Goal: Task Accomplishment & Management: Manage account settings

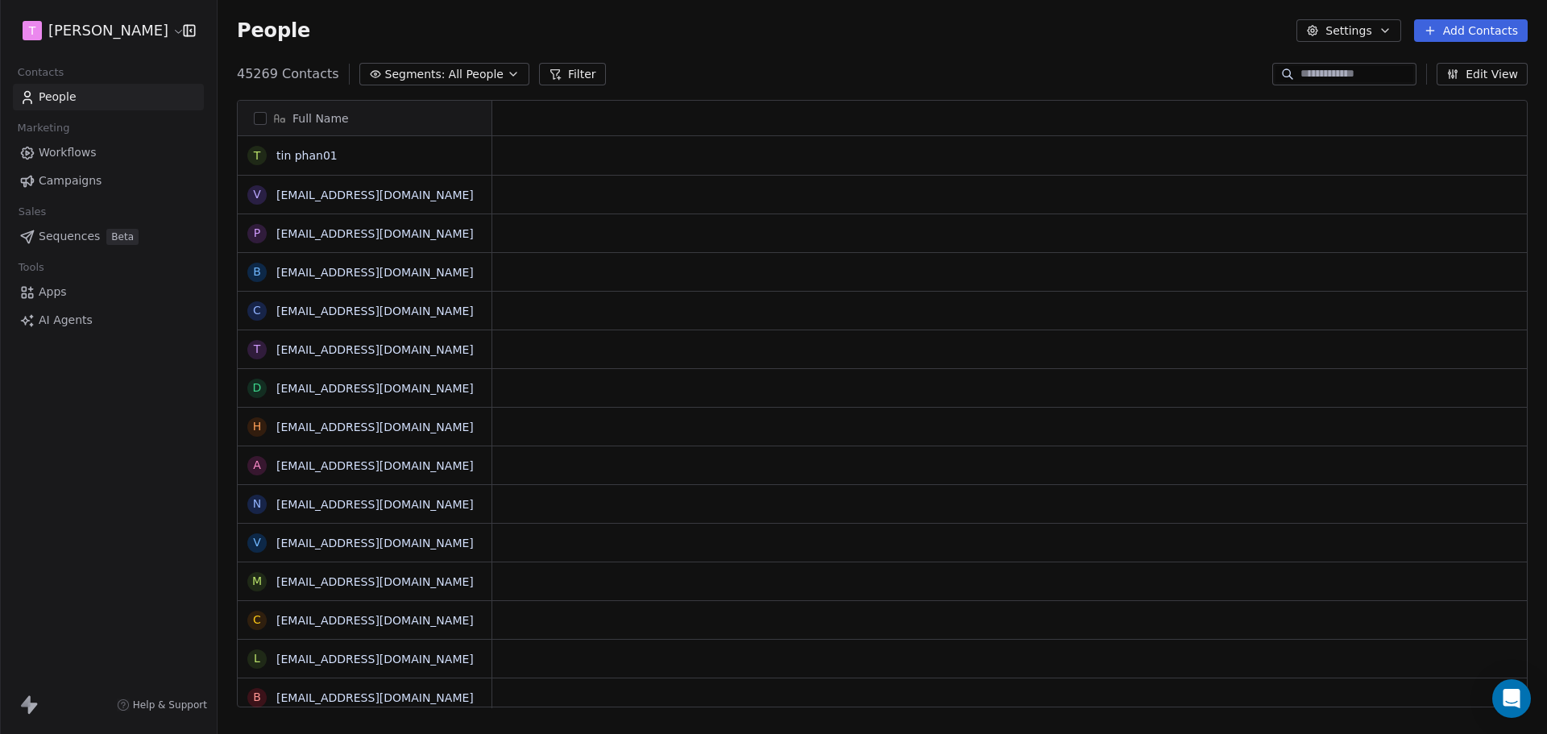
scroll to position [13, 13]
